Goal: Find specific page/section: Find specific page/section

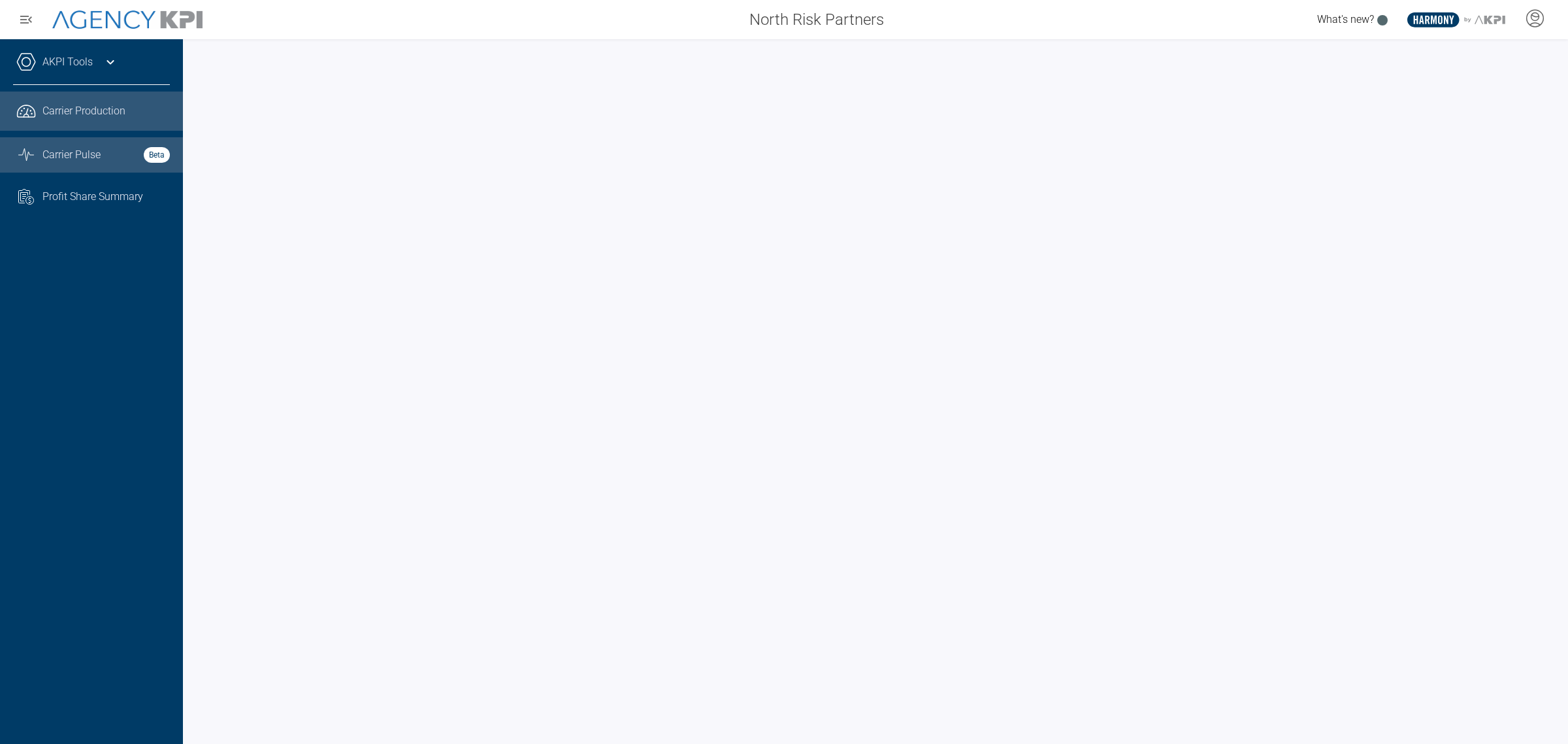
click at [103, 117] on span "Carrier Production" at bounding box center [84, 111] width 83 height 16
click at [79, 60] on link "AKPI Tools" at bounding box center [67, 62] width 50 height 16
click at [60, 154] on span "Carrier Pulse" at bounding box center [71, 154] width 58 height 16
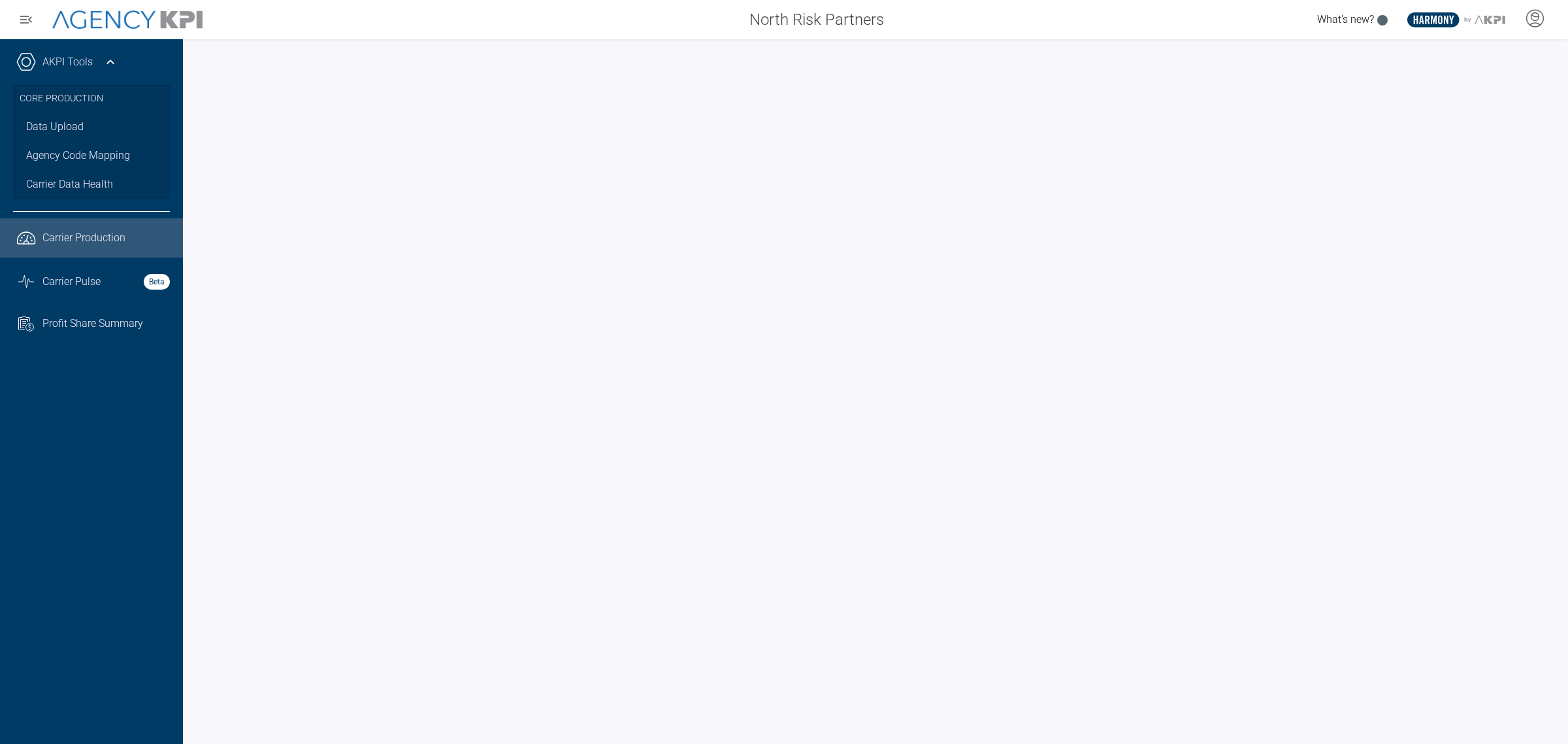
click at [108, 56] on icon at bounding box center [110, 62] width 16 height 16
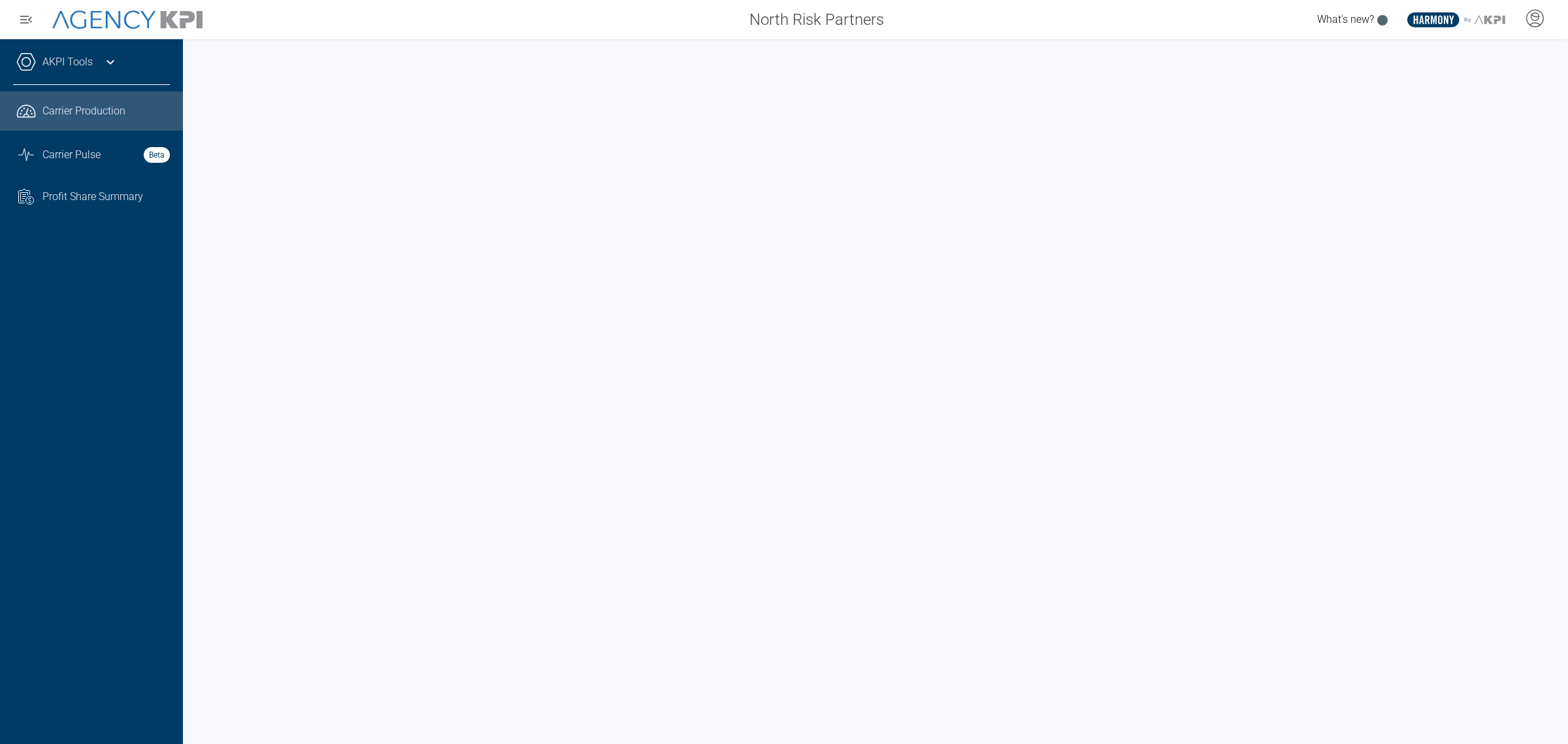
click at [108, 56] on icon at bounding box center [110, 62] width 16 height 16
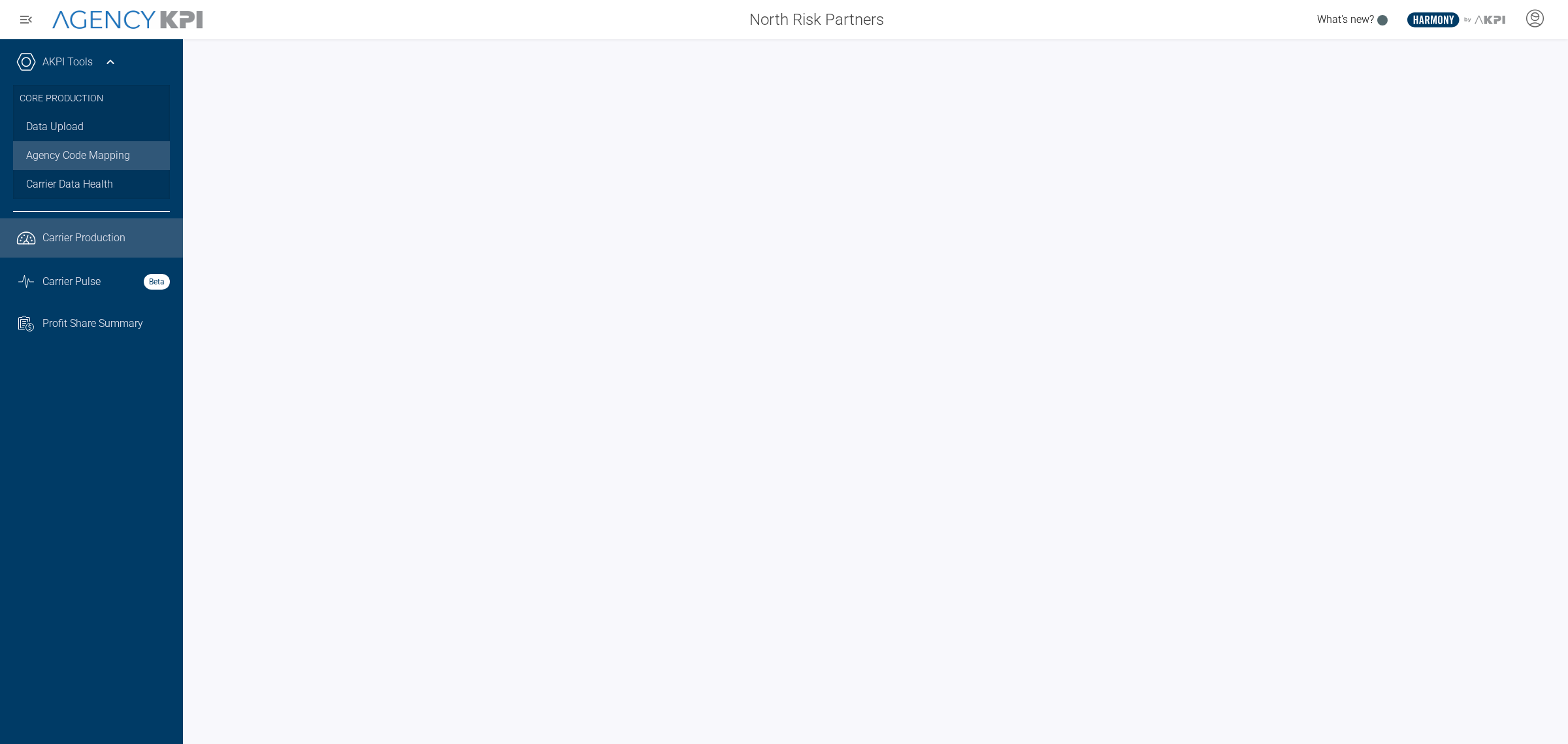
click at [92, 154] on link "Agency Code Mapping" at bounding box center [91, 156] width 157 height 29
